Goal: Information Seeking & Learning: Learn about a topic

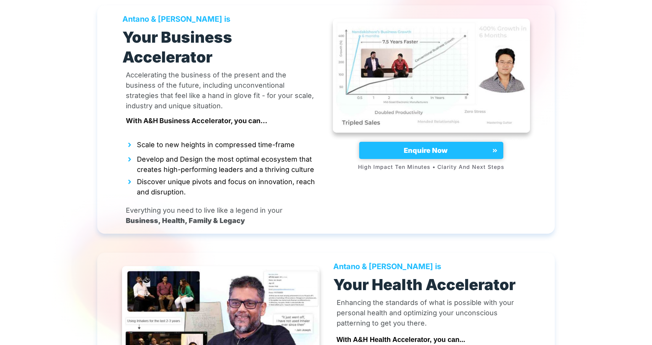
scroll to position [2176, 0]
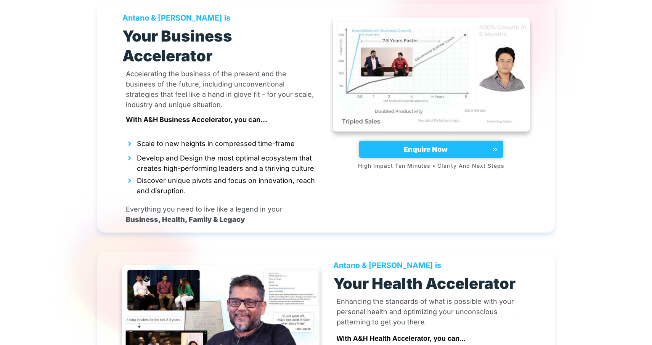
click at [219, 265] on img at bounding box center [220, 322] width 197 height 114
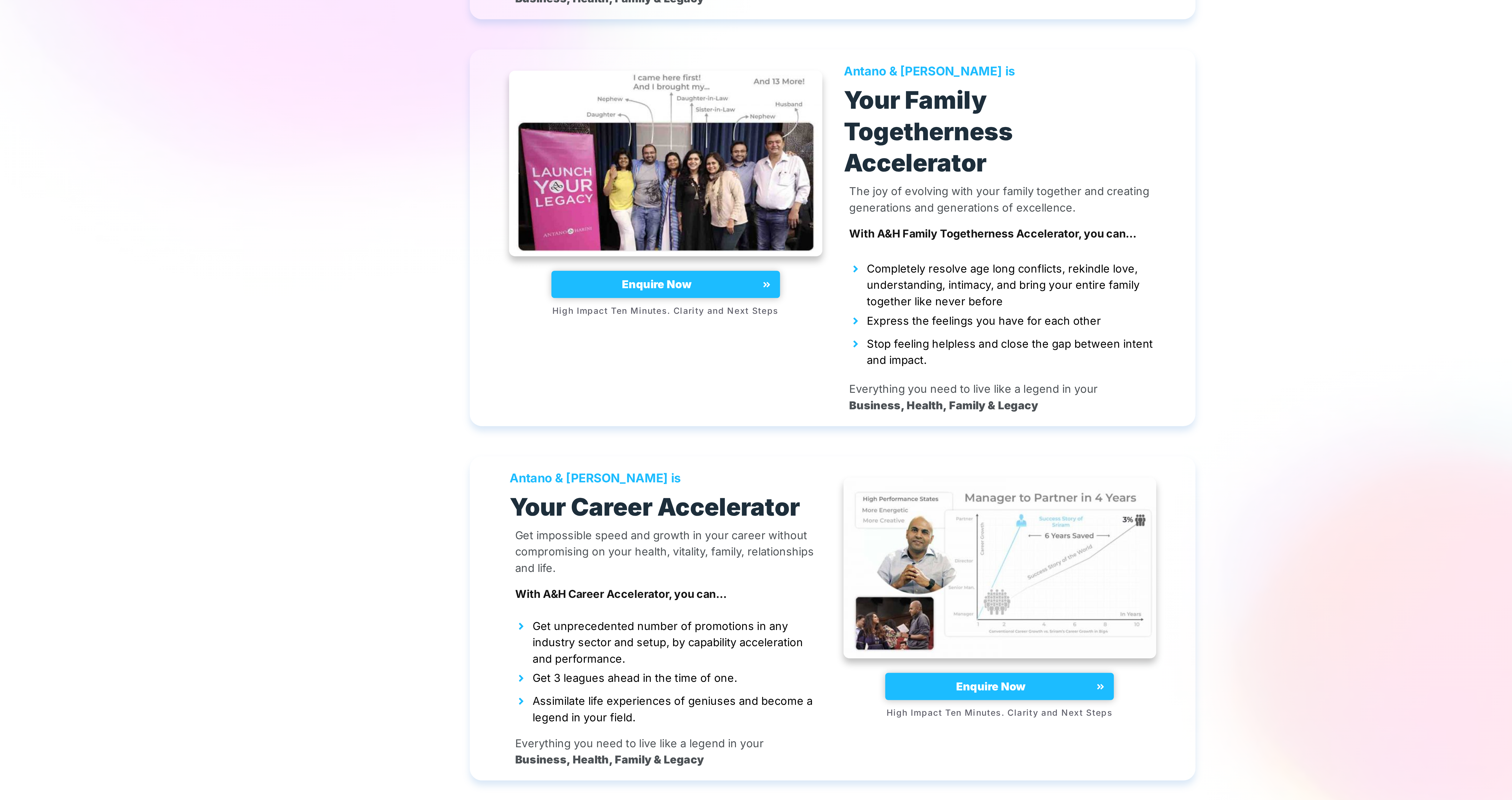
scroll to position [2045, 0]
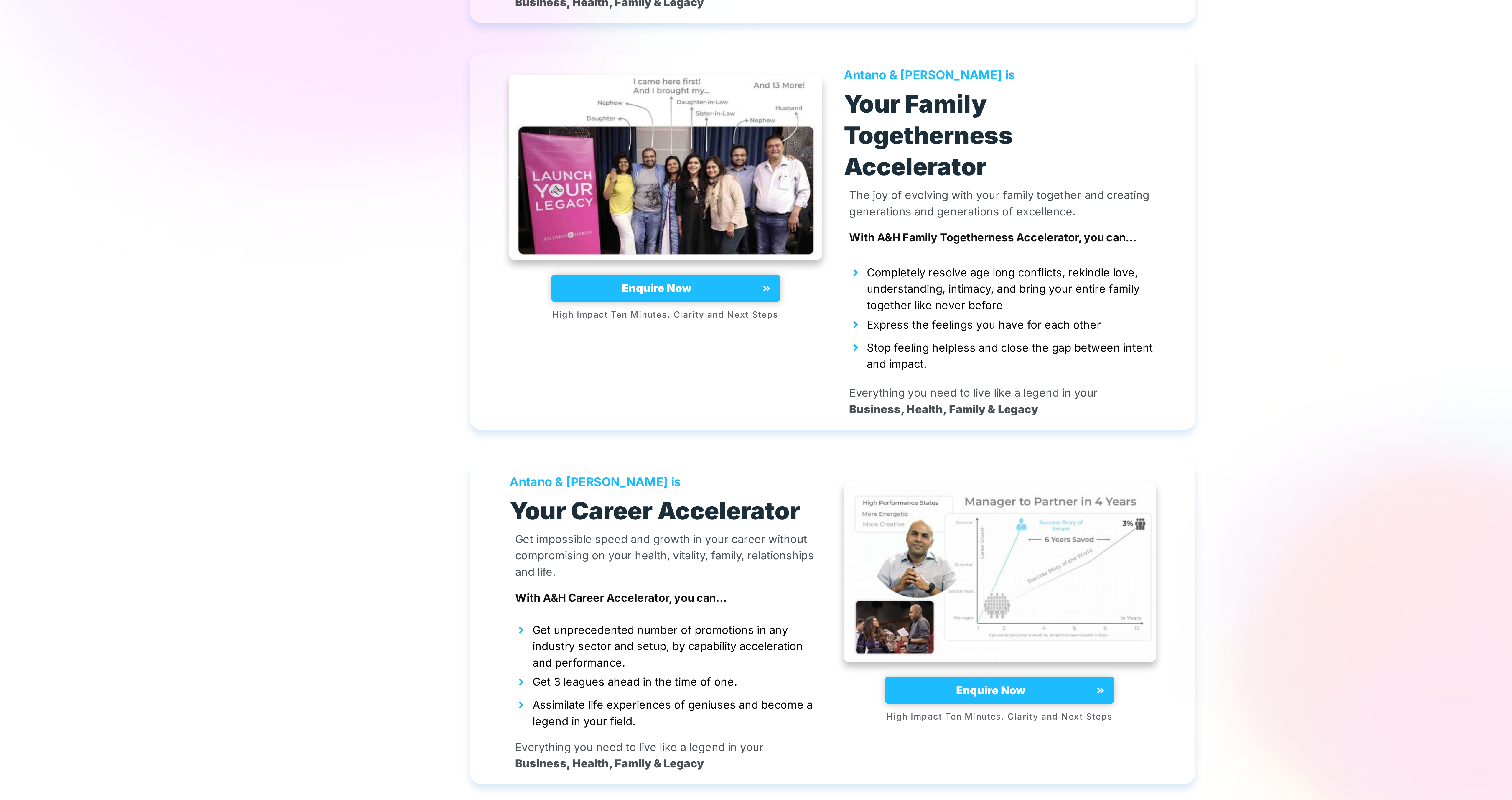
click at [503, 266] on div at bounding box center [756, 291] width 1512 height 3850
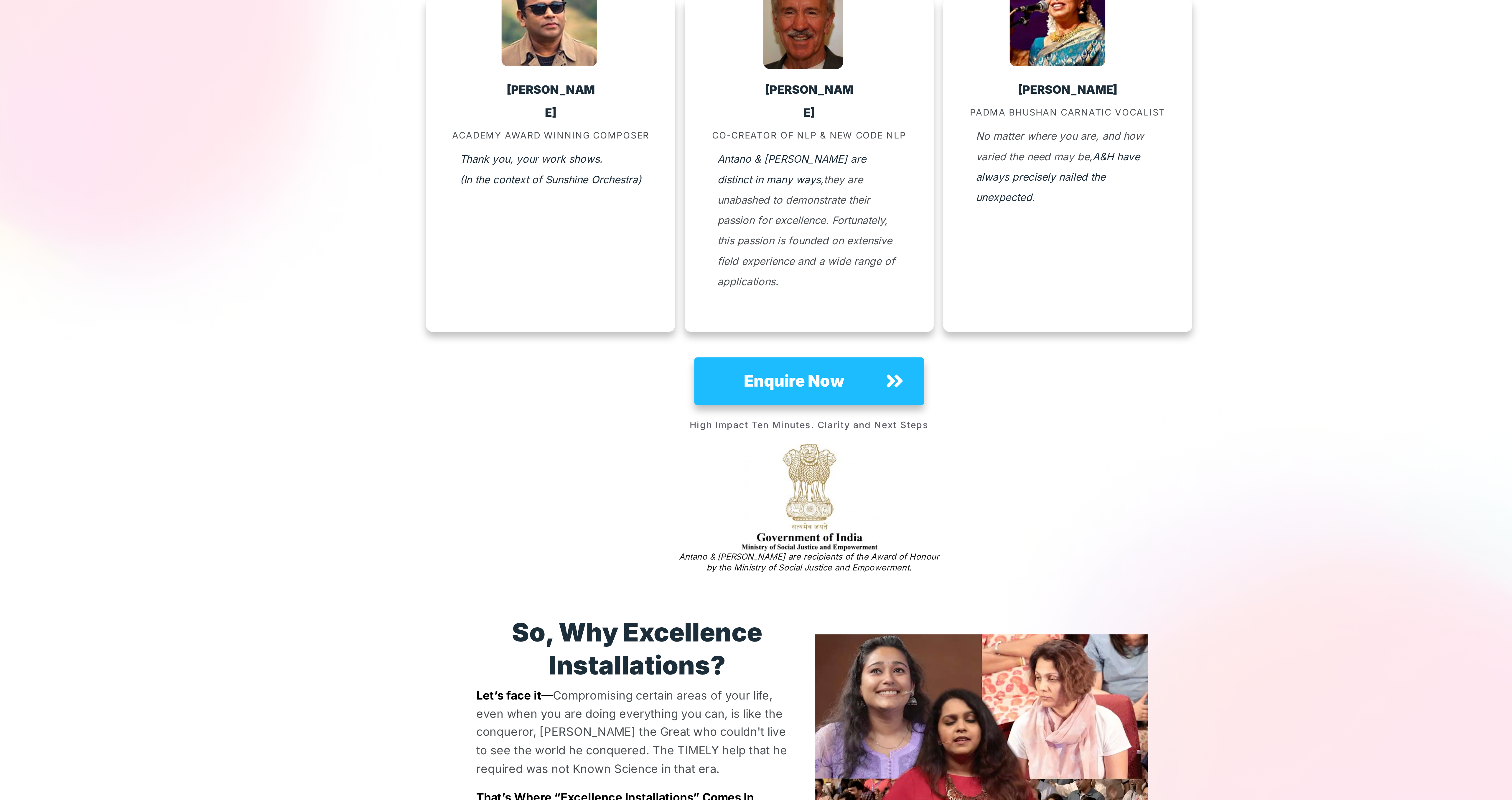
scroll to position [419, 0]
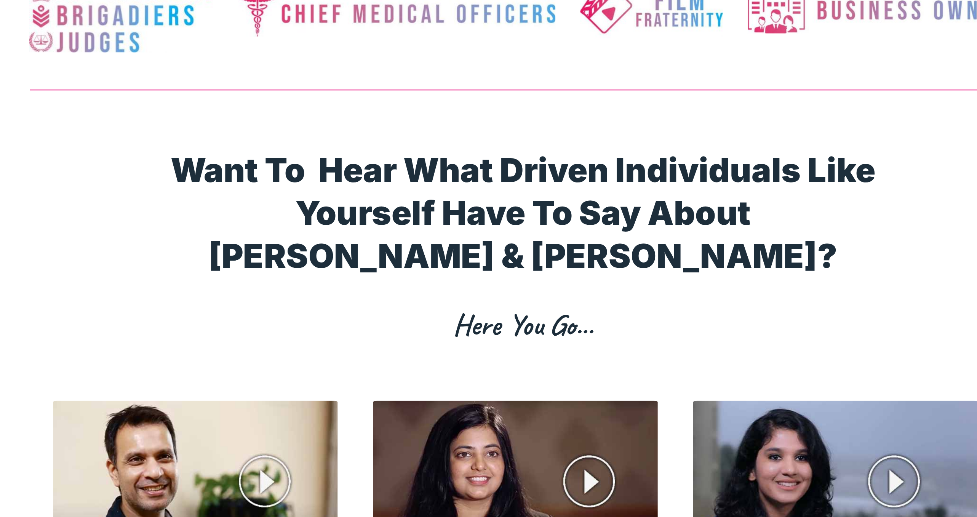
scroll to position [4700, 0]
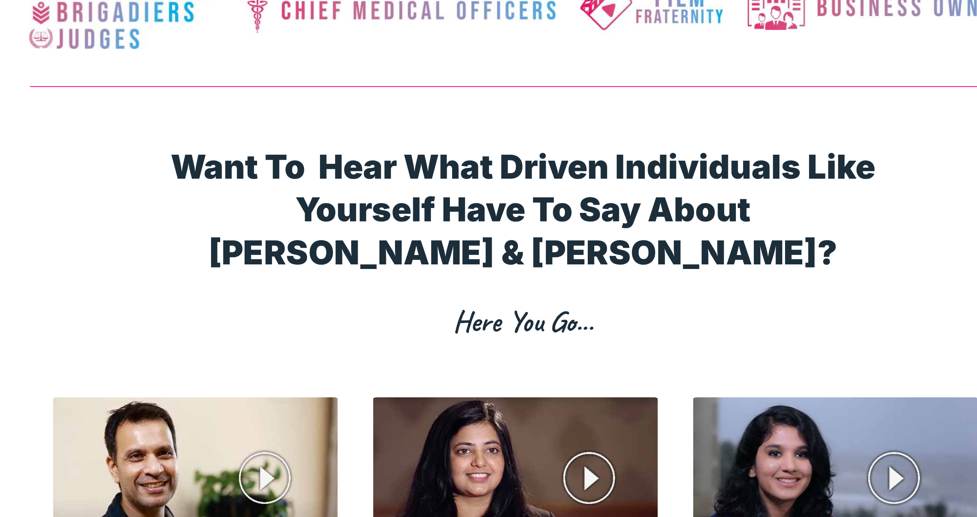
click at [353, 344] on img at bounding box center [337, 499] width 131 height 74
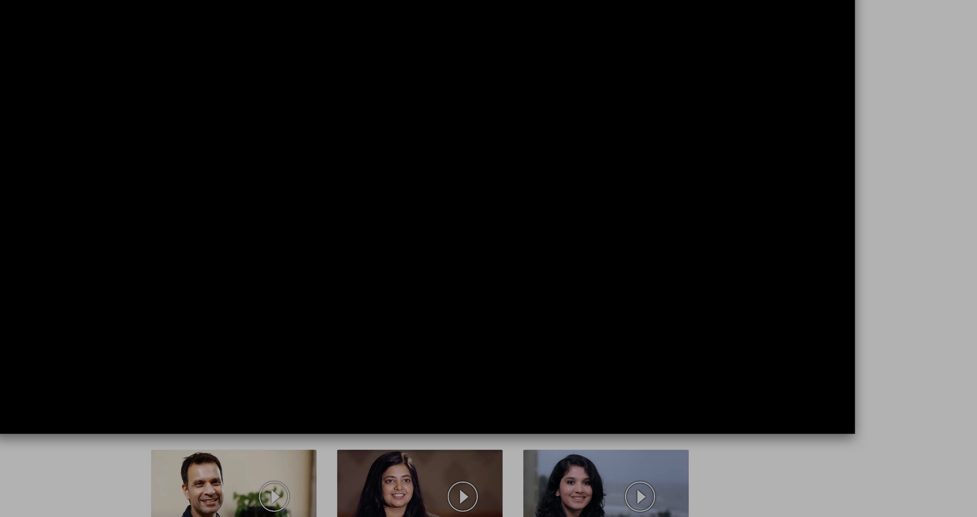
scroll to position [4699, 0]
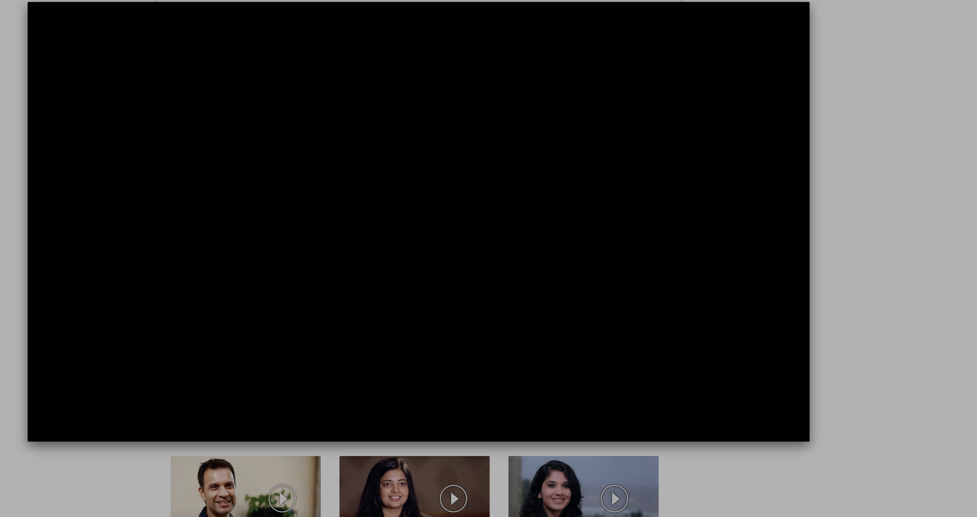
click at [651, 274] on div at bounding box center [488, 258] width 977 height 517
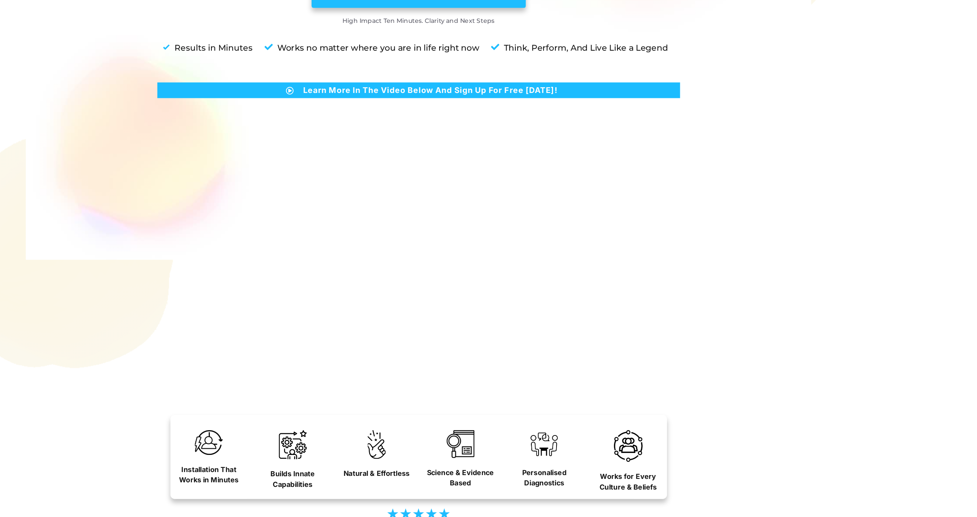
scroll to position [0, 0]
